Goal: Task Accomplishment & Management: Use online tool/utility

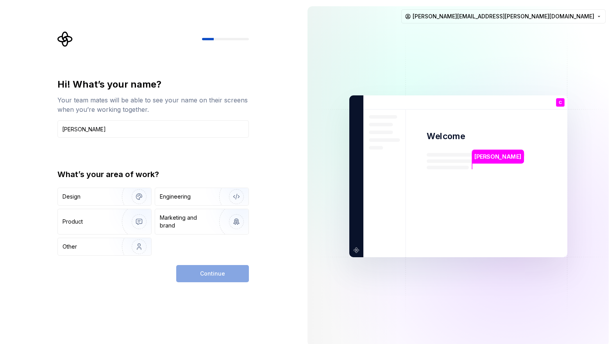
type input "[PERSON_NAME]"
click at [149, 159] on div "Hi! What’s your name? Your team mates will be able to see your name on their sc…" at bounding box center [152, 166] width 191 height 177
click at [96, 202] on div "Design" at bounding box center [104, 196] width 93 height 17
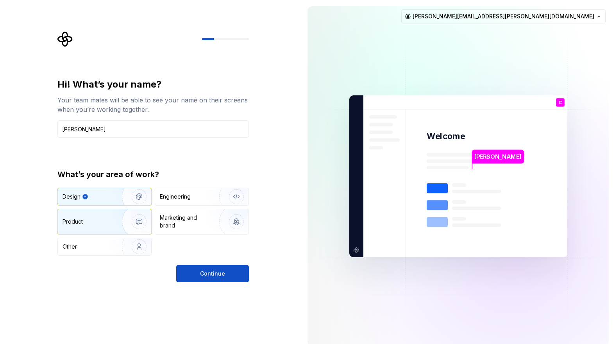
click at [100, 222] on div "Product" at bounding box center [88, 222] width 52 height 8
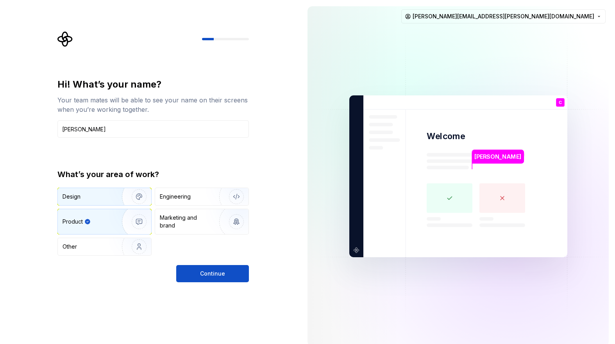
click at [98, 202] on div "Design" at bounding box center [104, 196] width 93 height 17
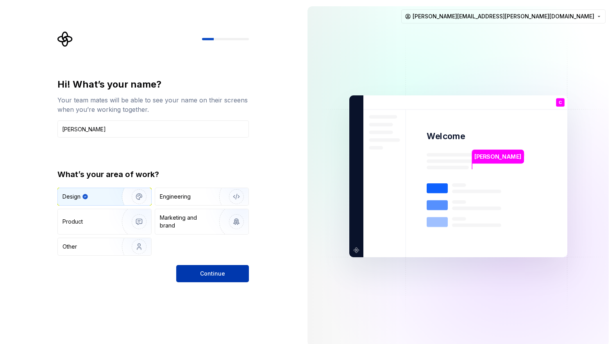
click at [232, 273] on button "Continue" at bounding box center [212, 273] width 73 height 17
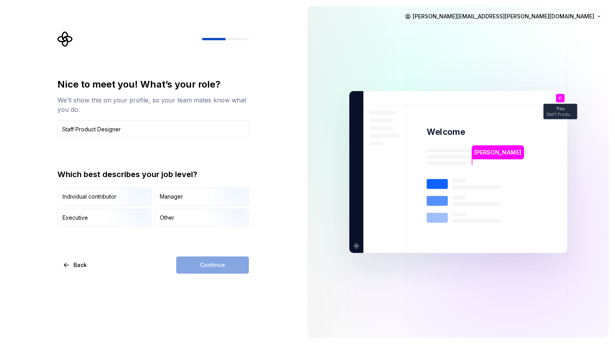
type input "Staff Product Designer"
click at [252, 164] on div "Nice to meet you! What’s your role? We’ll show this on your profile, so your te…" at bounding box center [155, 152] width 205 height 242
click at [105, 196] on div "Individual contributor" at bounding box center [89, 197] width 54 height 8
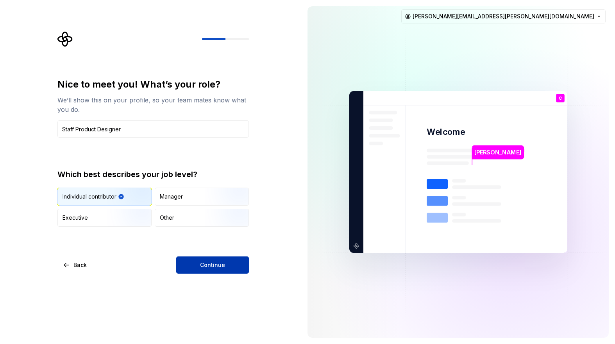
click at [219, 262] on span "Continue" at bounding box center [212, 265] width 25 height 8
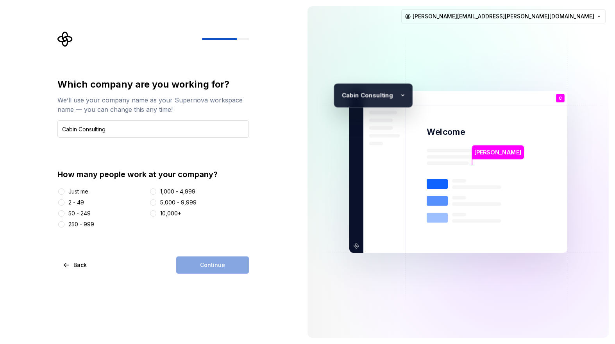
click at [93, 129] on input "Cabin Consulting" at bounding box center [152, 128] width 191 height 17
type input "Cabin"
click at [190, 153] on div "Which company are you working for? We’ll use your company name as your Supernov…" at bounding box center [152, 153] width 191 height 150
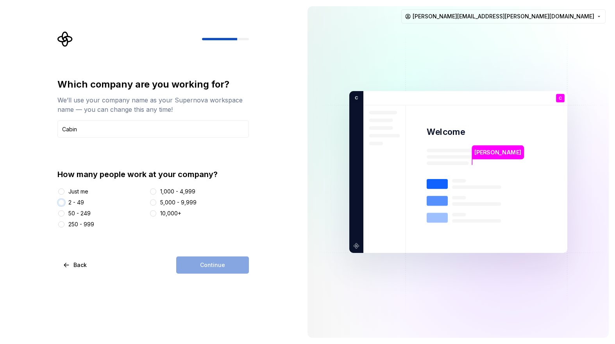
click at [61, 203] on button "2 - 49" at bounding box center [61, 202] width 6 height 6
click at [216, 268] on span "Continue" at bounding box center [212, 265] width 25 height 8
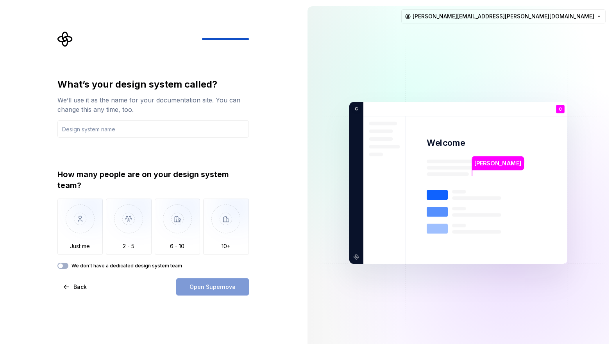
type input "-"
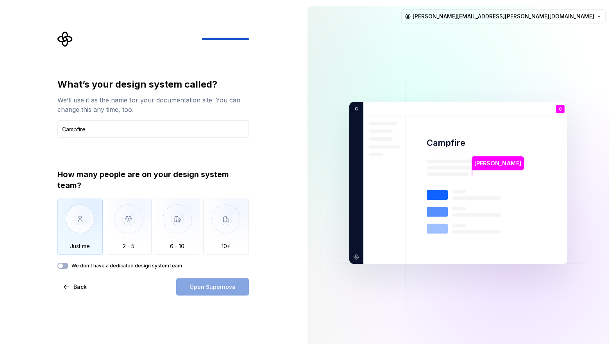
type input "Campfire"
click at [84, 225] on img "button" at bounding box center [80, 224] width 46 height 52
click at [65, 265] on button "We don't have a dedicated design system team" at bounding box center [62, 265] width 11 height 6
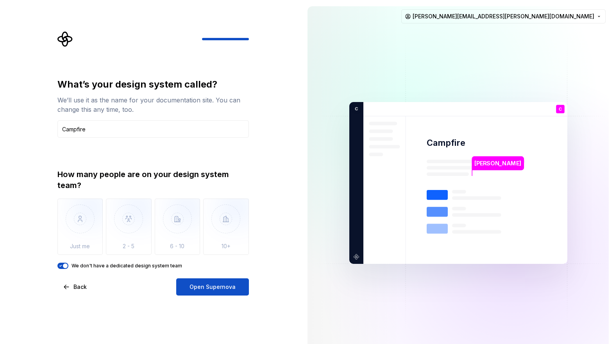
click at [65, 264] on span "button" at bounding box center [65, 265] width 5 height 5
click at [85, 243] on img "button" at bounding box center [80, 224] width 46 height 52
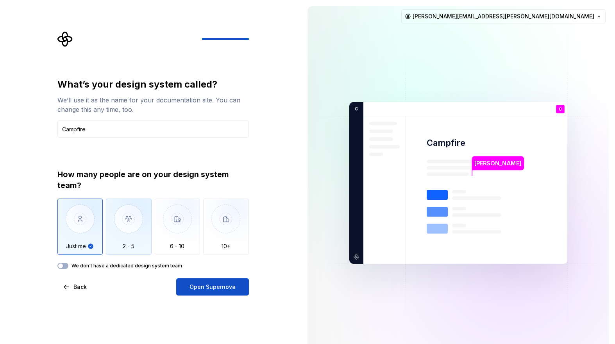
click at [126, 244] on img "button" at bounding box center [129, 224] width 46 height 52
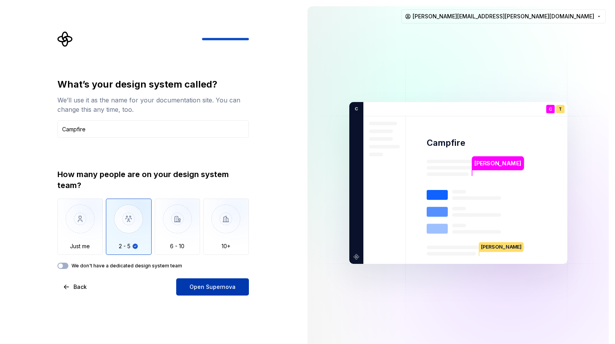
click at [196, 284] on span "Open Supernova" at bounding box center [212, 287] width 46 height 8
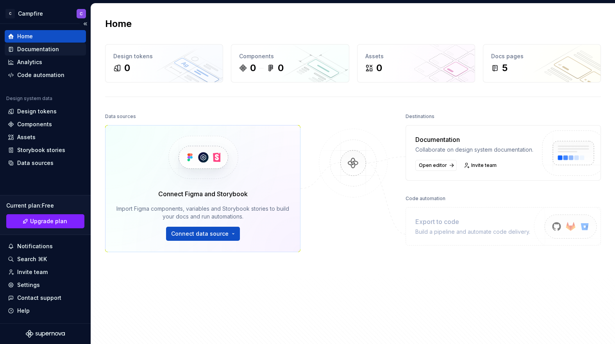
click at [42, 48] on div "Documentation" at bounding box center [38, 49] width 42 height 8
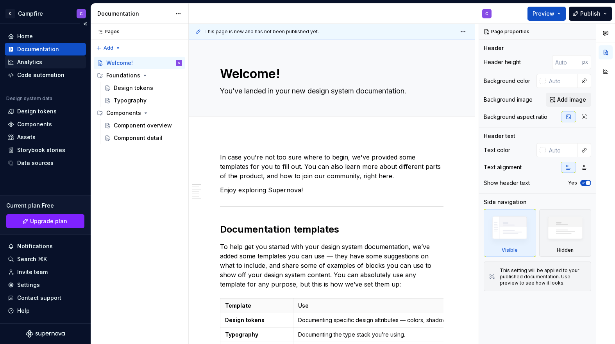
click at [39, 61] on div "Analytics" at bounding box center [29, 62] width 25 height 8
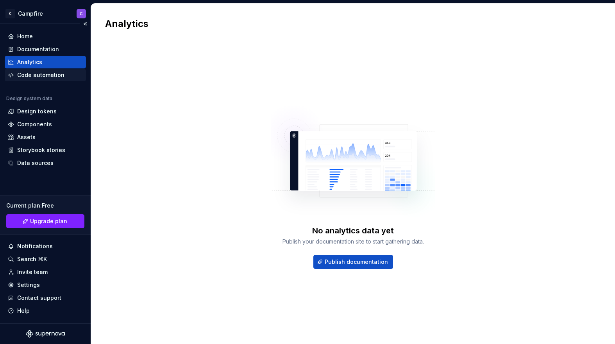
click at [40, 75] on div "Code automation" at bounding box center [40, 75] width 47 height 8
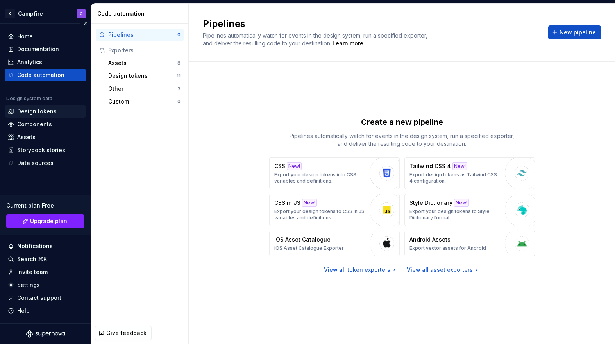
click at [38, 111] on div "Design tokens" at bounding box center [36, 111] width 39 height 8
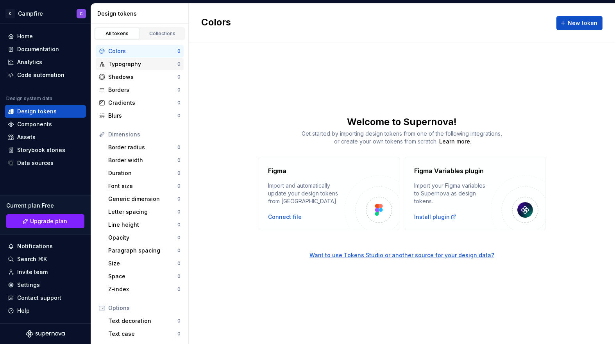
click at [140, 65] on div "Typography" at bounding box center [142, 64] width 69 height 8
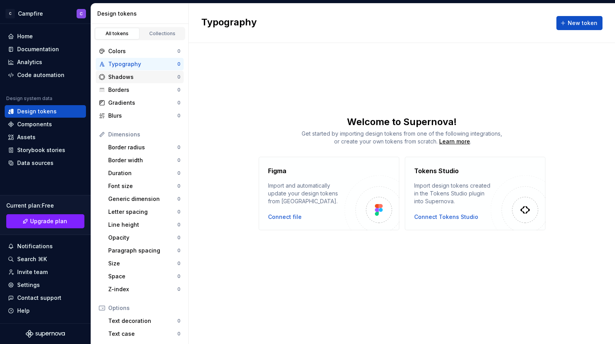
click at [138, 77] on div "Shadows" at bounding box center [142, 77] width 69 height 8
click at [136, 89] on div "Borders" at bounding box center [142, 90] width 69 height 8
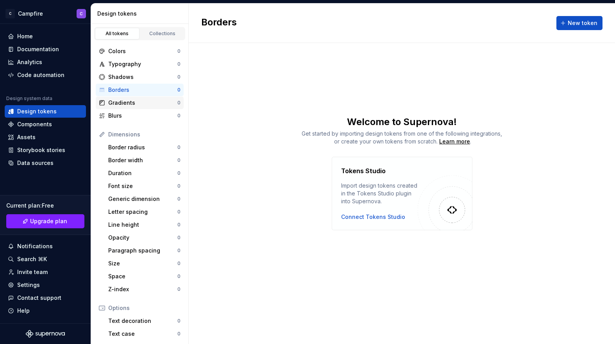
click at [136, 99] on div "Gradients" at bounding box center [142, 103] width 69 height 8
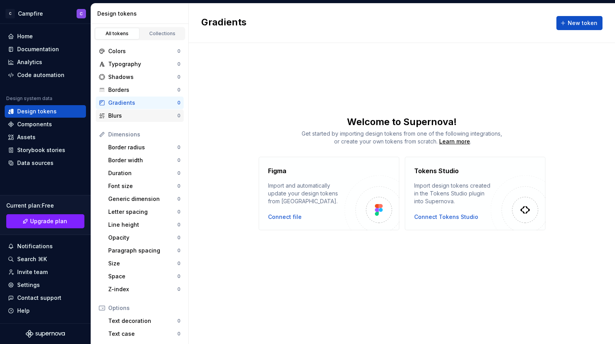
click at [135, 113] on div "Blurs" at bounding box center [142, 116] width 69 height 8
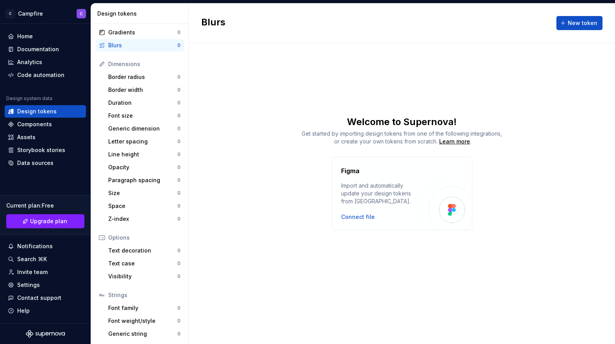
scroll to position [84, 0]
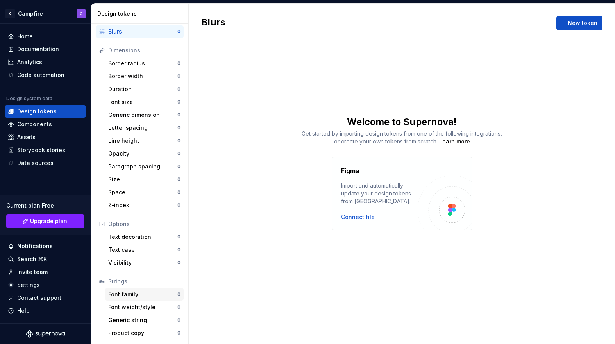
click at [135, 297] on div "Font family" at bounding box center [142, 294] width 69 height 8
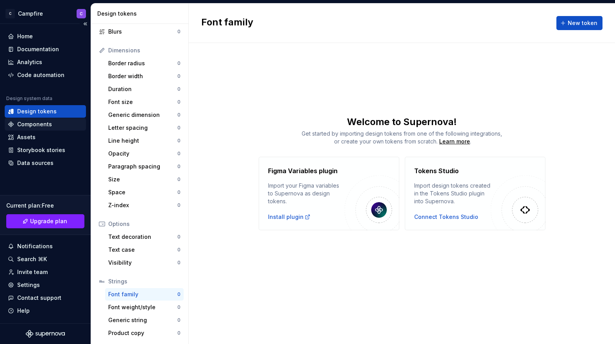
click at [31, 127] on div "Components" at bounding box center [34, 124] width 35 height 8
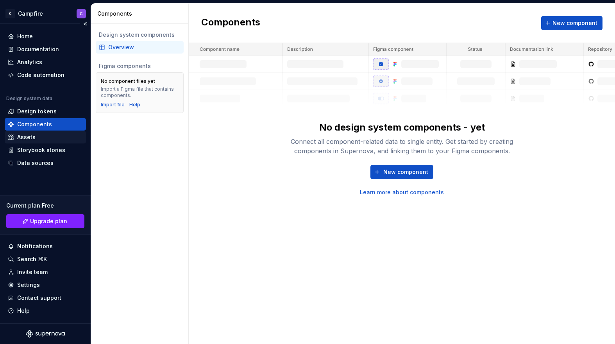
click at [29, 138] on div "Assets" at bounding box center [26, 137] width 18 height 8
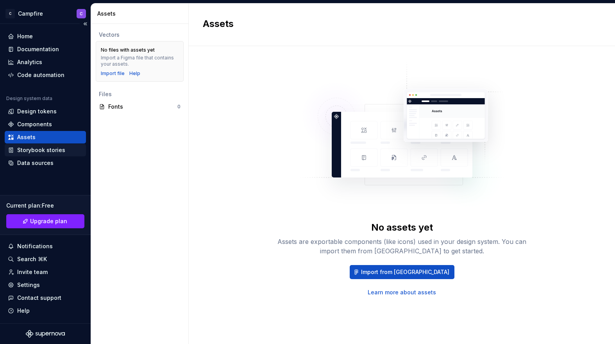
click at [29, 150] on div "Storybook stories" at bounding box center [41, 150] width 48 height 8
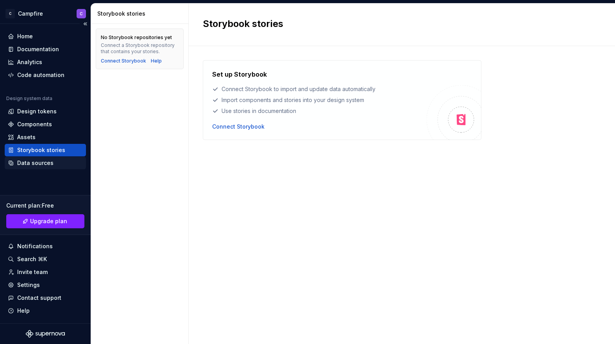
click at [30, 164] on div "Data sources" at bounding box center [35, 163] width 36 height 8
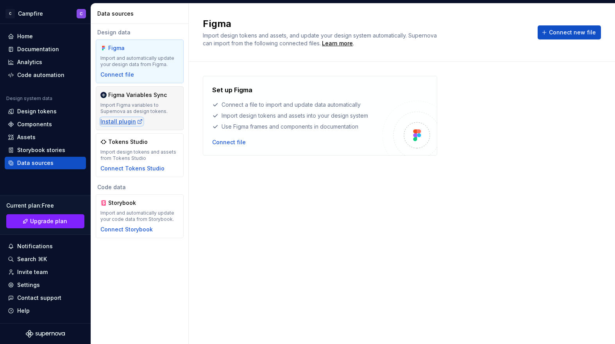
click at [137, 123] on icon "button" at bounding box center [140, 121] width 6 height 6
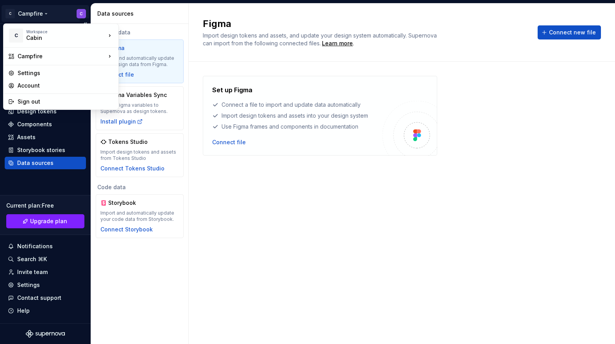
click at [28, 12] on html "C Campfire C Home Documentation Analytics Code automation Design system data De…" at bounding box center [307, 172] width 615 height 344
click at [33, 70] on div "Settings" at bounding box center [66, 73] width 96 height 8
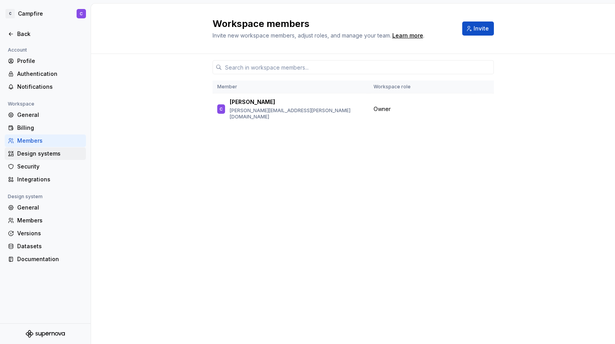
click at [37, 154] on div "Design systems" at bounding box center [50, 154] width 66 height 8
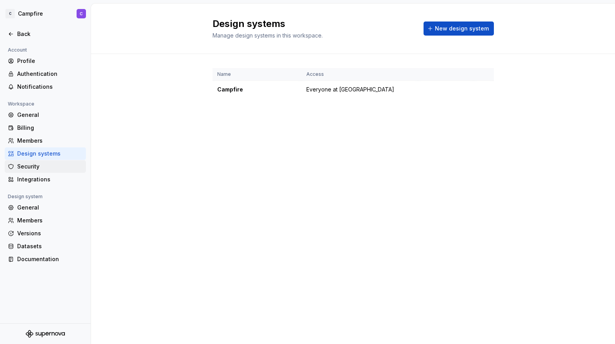
click at [30, 168] on div "Security" at bounding box center [50, 166] width 66 height 8
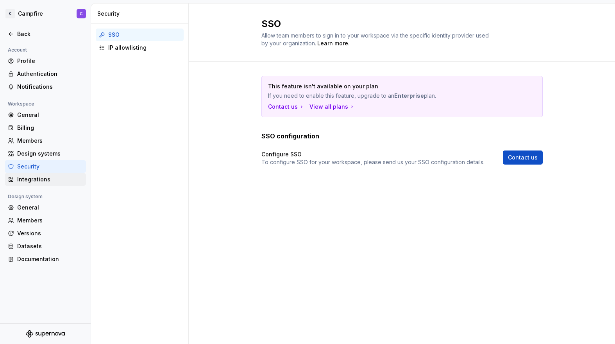
click at [33, 178] on div "Integrations" at bounding box center [50, 179] width 66 height 8
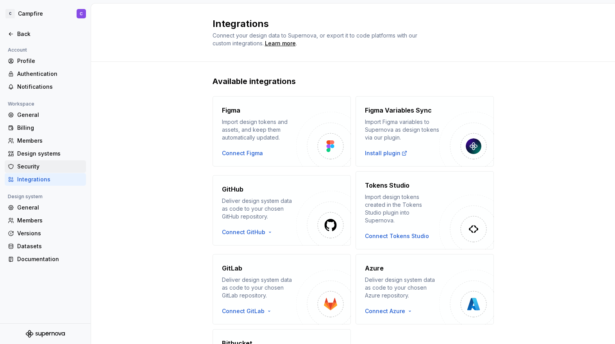
click at [29, 167] on div "Security" at bounding box center [50, 166] width 66 height 8
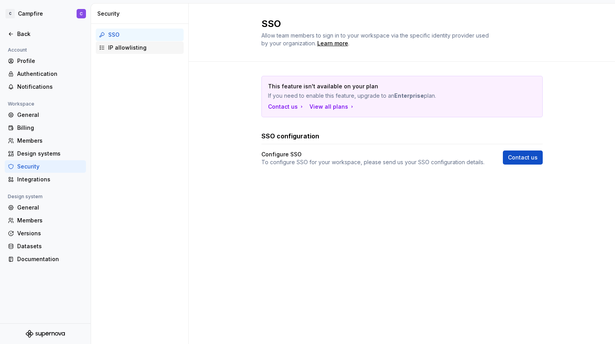
click at [119, 47] on div "IP allowlisting" at bounding box center [144, 48] width 72 height 8
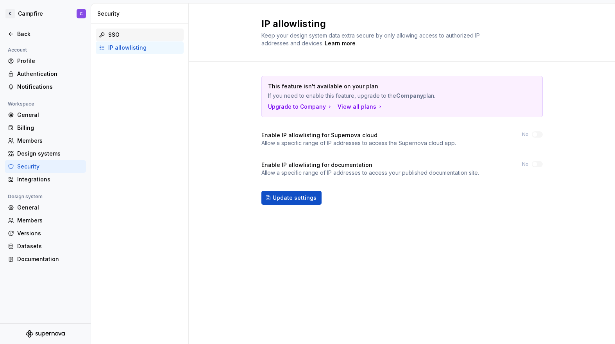
click at [121, 34] on div "SSO" at bounding box center [144, 35] width 72 height 8
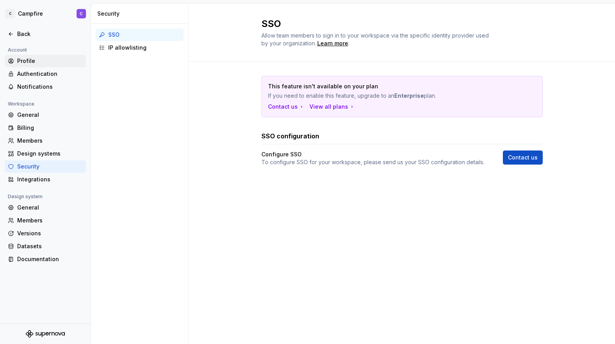
click at [25, 62] on div "Profile" at bounding box center [50, 61] width 66 height 8
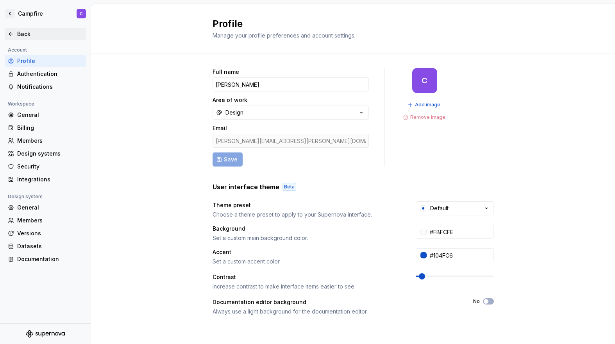
click at [22, 32] on div "Back" at bounding box center [50, 34] width 66 height 8
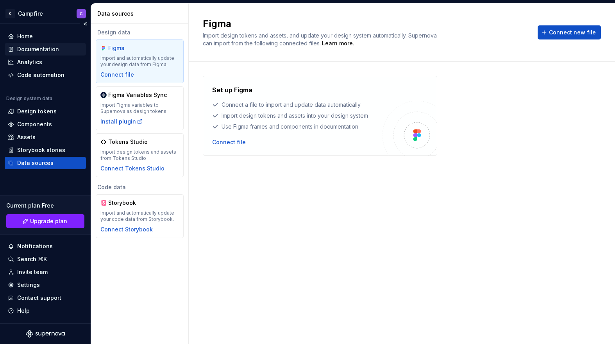
click at [24, 52] on div "Documentation" at bounding box center [38, 49] width 42 height 8
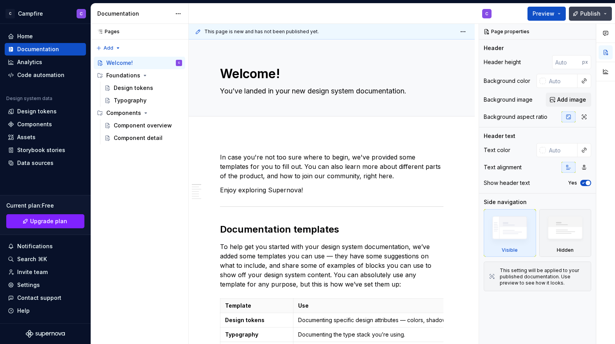
click at [606, 14] on button "Publish" at bounding box center [590, 14] width 43 height 14
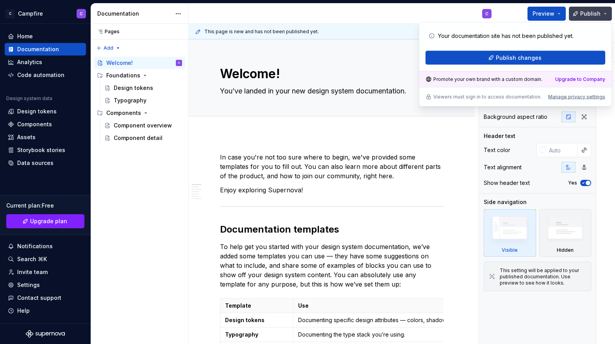
click at [606, 12] on button "Publish" at bounding box center [590, 14] width 43 height 14
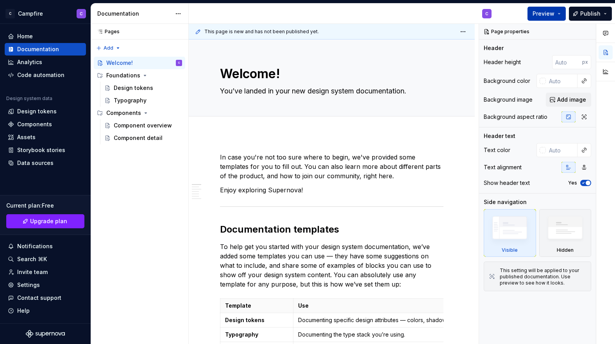
click at [559, 15] on button "Preview" at bounding box center [546, 14] width 38 height 14
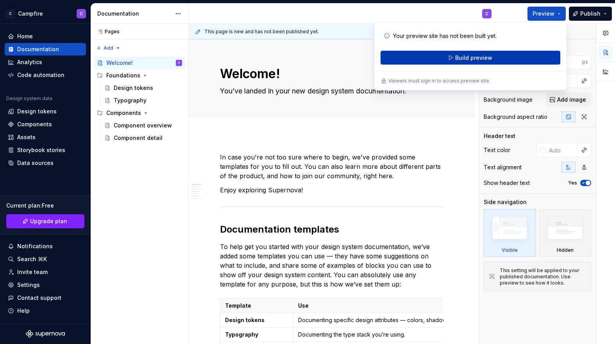
click at [486, 61] on span "Build preview" at bounding box center [473, 58] width 37 height 8
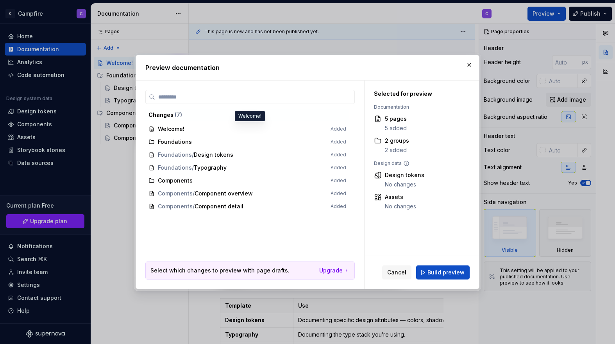
click at [183, 129] on span "Welcome! Added" at bounding box center [247, 129] width 204 height 13
click at [397, 274] on span "Cancel" at bounding box center [396, 272] width 19 height 8
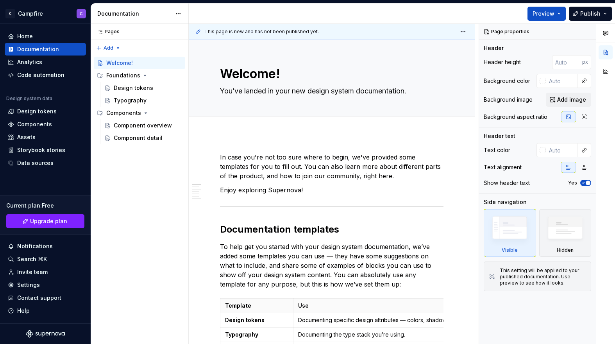
type textarea "*"
